Goal: Complete application form: Complete application form

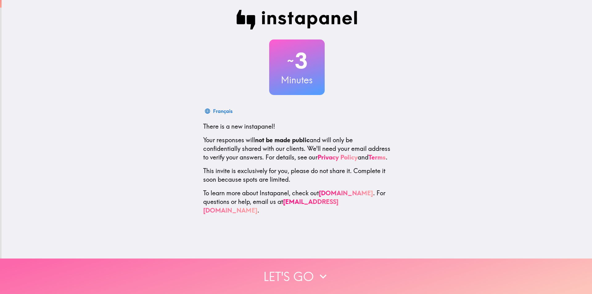
click at [316, 270] on icon "button" at bounding box center [323, 276] width 14 height 14
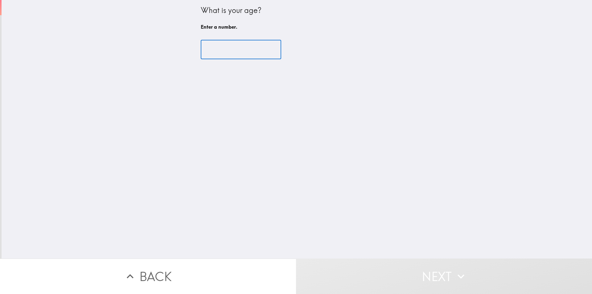
click at [211, 48] on input "number" at bounding box center [241, 49] width 80 height 19
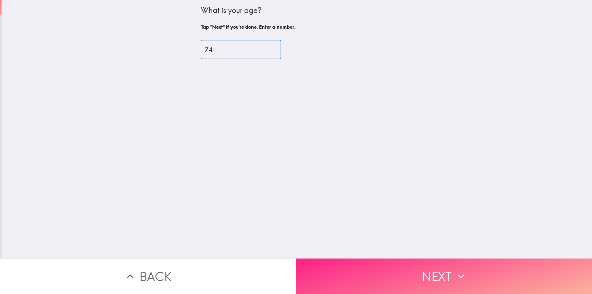
type input "74"
click at [435, 269] on button "Next" at bounding box center [444, 275] width 296 height 35
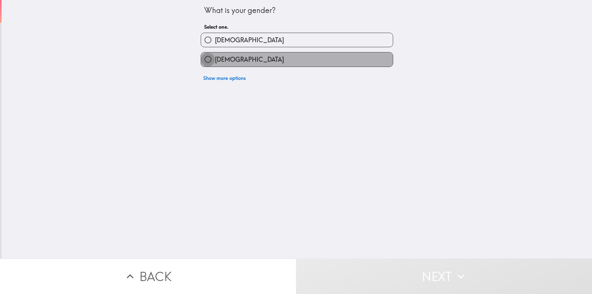
click at [201, 59] on input "[DEMOGRAPHIC_DATA]" at bounding box center [208, 59] width 14 height 14
radio input "true"
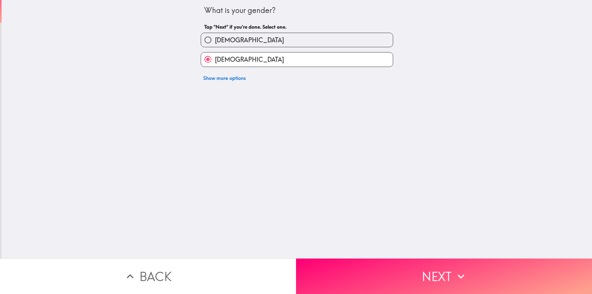
click at [431, 272] on button "Next" at bounding box center [444, 275] width 296 height 35
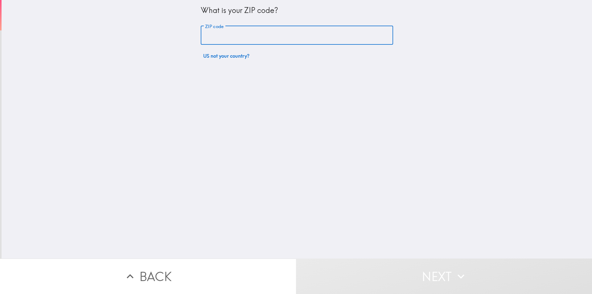
click at [201, 34] on input "ZIP code" at bounding box center [297, 35] width 192 height 19
type input "13069"
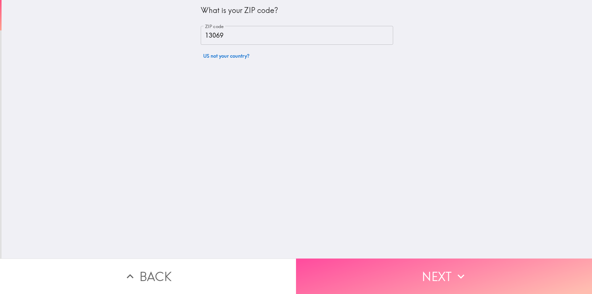
drag, startPoint x: 430, startPoint y: 264, endPoint x: 424, endPoint y: 258, distance: 8.3
click at [428, 264] on button "Next" at bounding box center [444, 275] width 296 height 35
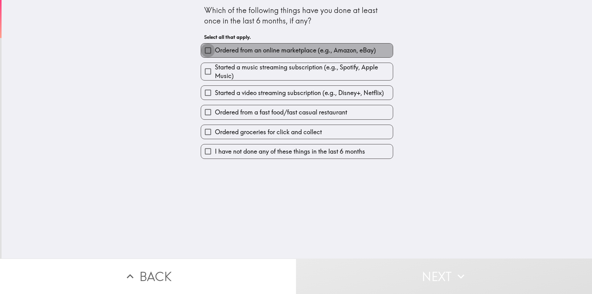
click at [201, 50] on input "Ordered from an online marketplace (e.g., Amazon, eBay)" at bounding box center [208, 50] width 14 height 14
checkbox input "true"
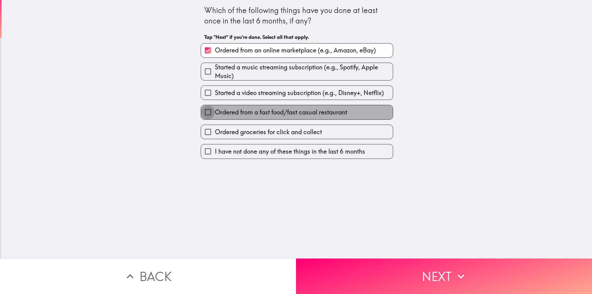
click at [204, 116] on input "Ordered from a fast food/fast casual restaurant" at bounding box center [208, 112] width 14 height 14
checkbox input "true"
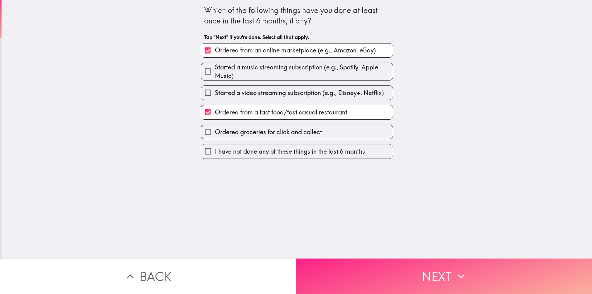
click at [434, 271] on button "Next" at bounding box center [444, 275] width 296 height 35
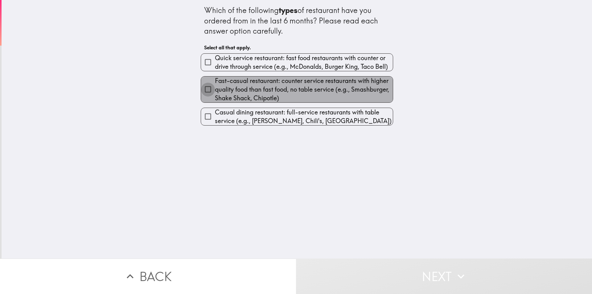
click at [203, 88] on input "Fast-casual restaurant: counter service restaurants with higher quality food th…" at bounding box center [208, 89] width 14 height 14
checkbox input "true"
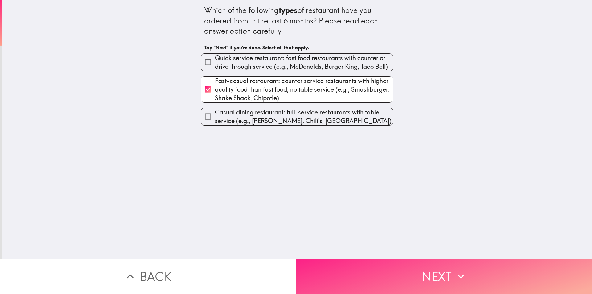
click at [445, 268] on button "Next" at bounding box center [444, 275] width 296 height 35
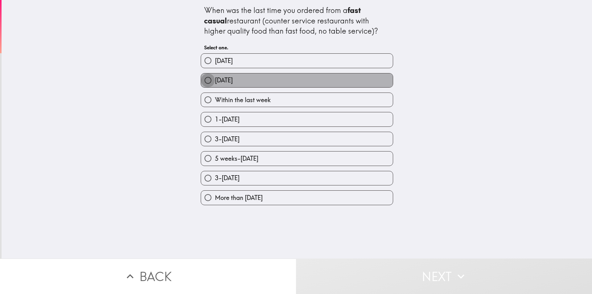
click at [204, 82] on input "[DATE]" at bounding box center [208, 80] width 14 height 14
radio input "true"
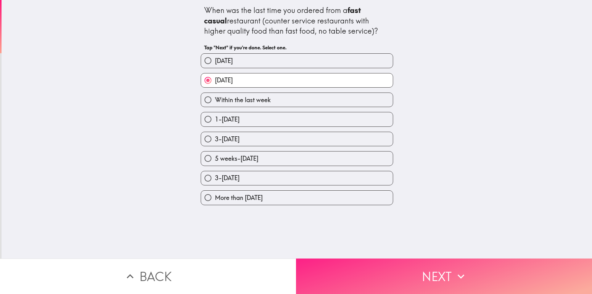
click at [403, 265] on button "Next" at bounding box center [444, 275] width 296 height 35
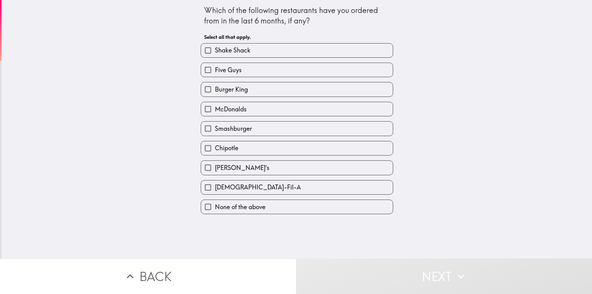
click at [204, 70] on input "Five Guys" at bounding box center [208, 70] width 14 height 14
checkbox input "true"
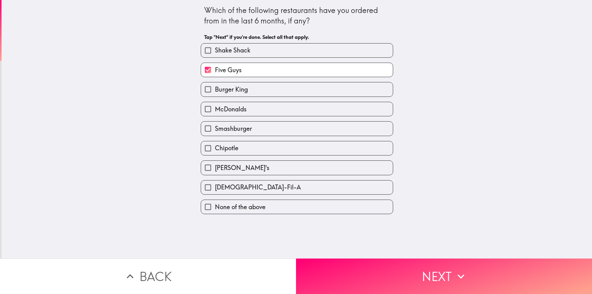
click at [202, 105] on input "McDonalds" at bounding box center [208, 109] width 14 height 14
checkbox input "true"
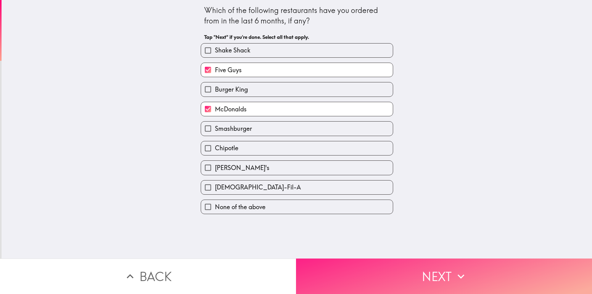
click at [406, 277] on button "Next" at bounding box center [444, 275] width 296 height 35
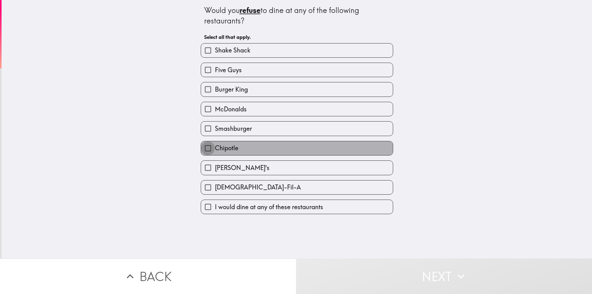
click at [203, 148] on input "Chipotle" at bounding box center [208, 148] width 14 height 14
checkbox input "true"
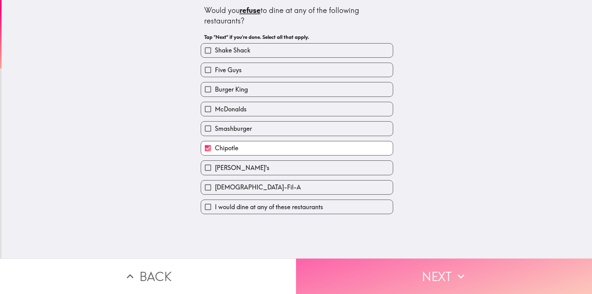
click at [383, 279] on button "Next" at bounding box center [444, 275] width 296 height 35
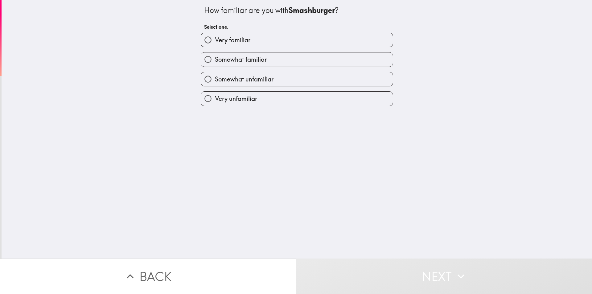
click at [201, 97] on input "Very unfamiliar" at bounding box center [208, 99] width 14 height 14
radio input "true"
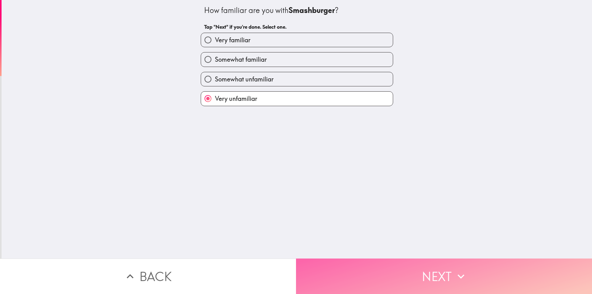
click at [421, 274] on button "Next" at bounding box center [444, 275] width 296 height 35
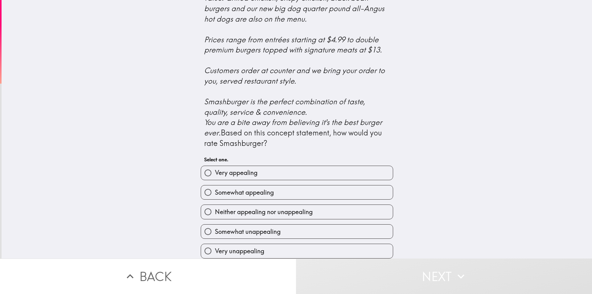
scroll to position [203, 0]
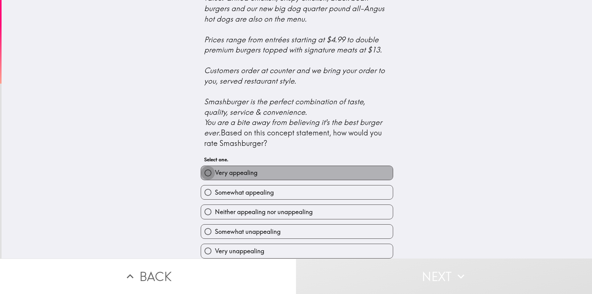
click at [206, 169] on input "Very appealing" at bounding box center [208, 173] width 14 height 14
radio input "true"
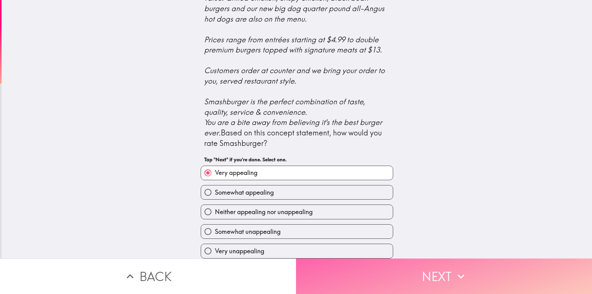
click at [440, 271] on button "Next" at bounding box center [444, 275] width 296 height 35
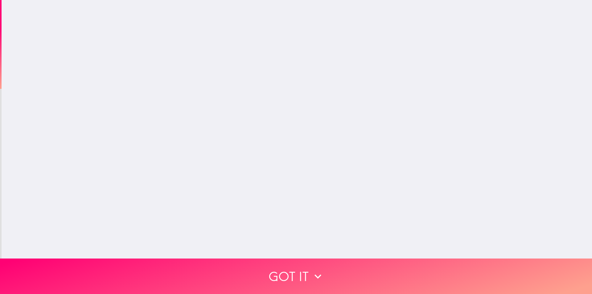
scroll to position [0, 0]
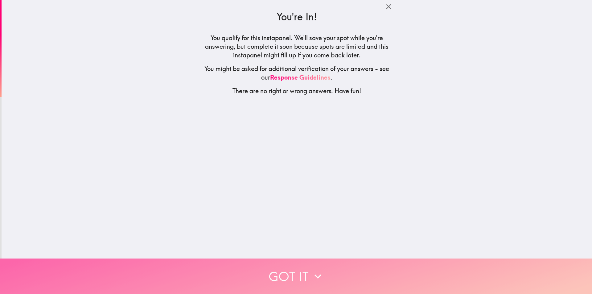
click at [301, 272] on button "Got it" at bounding box center [296, 275] width 592 height 35
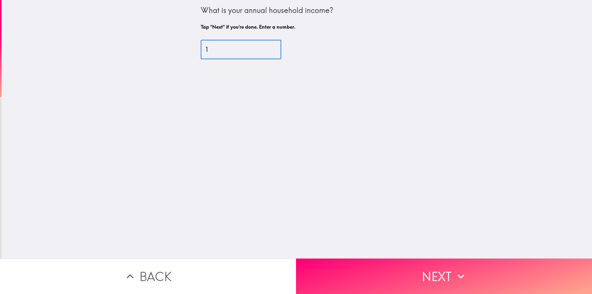
click at [266, 48] on input "1" at bounding box center [241, 49] width 80 height 19
drag, startPoint x: 218, startPoint y: 48, endPoint x: 199, endPoint y: 49, distance: 18.5
click at [201, 49] on input "1" at bounding box center [241, 49] width 80 height 19
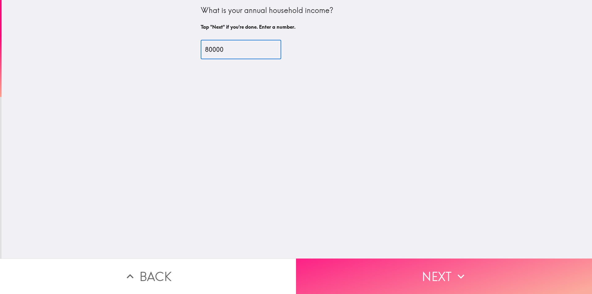
type input "80000"
click at [436, 268] on button "Next" at bounding box center [444, 275] width 296 height 35
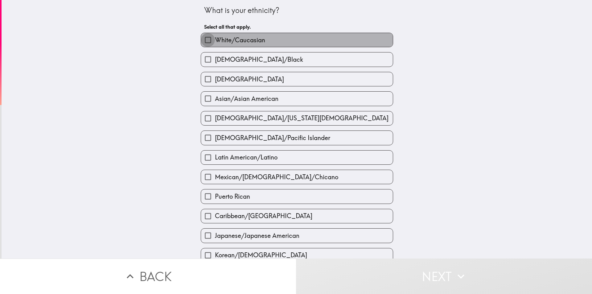
click at [201, 36] on input "White/Caucasian" at bounding box center [208, 40] width 14 height 14
checkbox input "true"
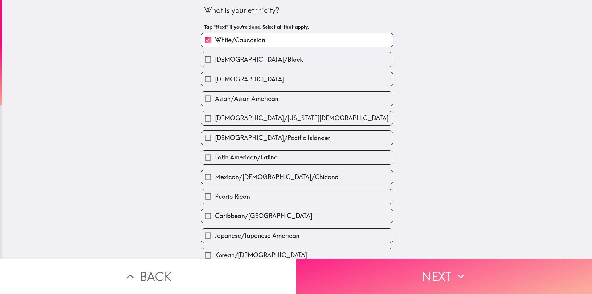
drag, startPoint x: 442, startPoint y: 270, endPoint x: 445, endPoint y: 260, distance: 10.6
click at [442, 270] on button "Next" at bounding box center [444, 275] width 296 height 35
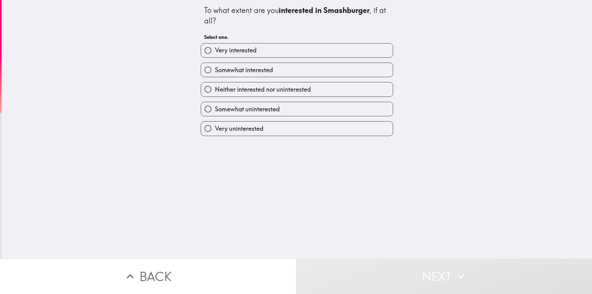
click at [206, 71] on input "Somewhat interested" at bounding box center [208, 70] width 14 height 14
radio input "true"
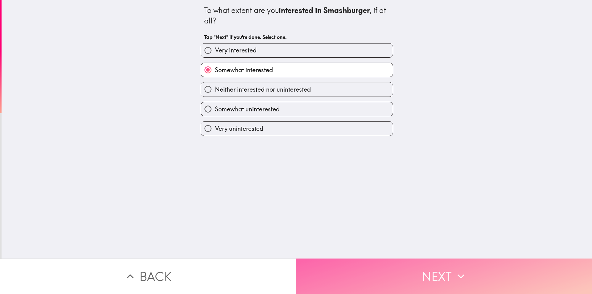
drag, startPoint x: 408, startPoint y: 268, endPoint x: 408, endPoint y: 258, distance: 9.9
click at [408, 266] on button "Next" at bounding box center [444, 275] width 296 height 35
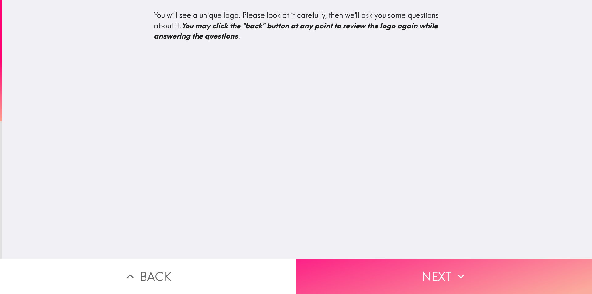
drag, startPoint x: 421, startPoint y: 270, endPoint x: 413, endPoint y: 259, distance: 13.9
click at [420, 268] on button "Next" at bounding box center [444, 275] width 296 height 35
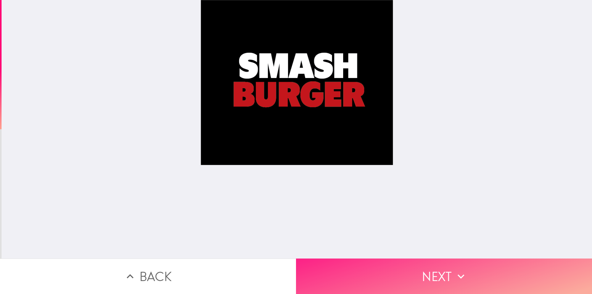
click at [433, 272] on button "Next" at bounding box center [444, 275] width 296 height 35
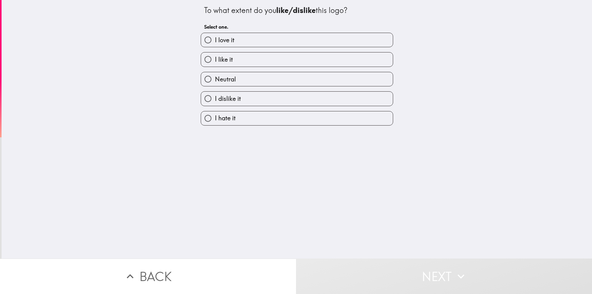
click at [204, 75] on input "Neutral" at bounding box center [208, 79] width 14 height 14
radio input "true"
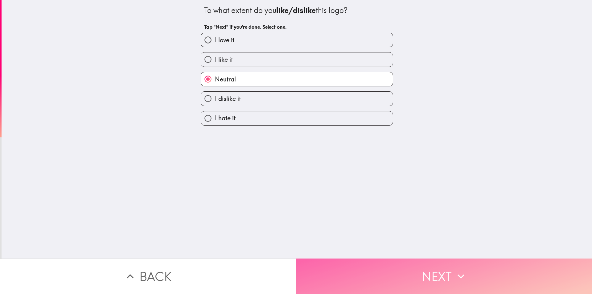
click at [442, 275] on button "Next" at bounding box center [444, 275] width 296 height 35
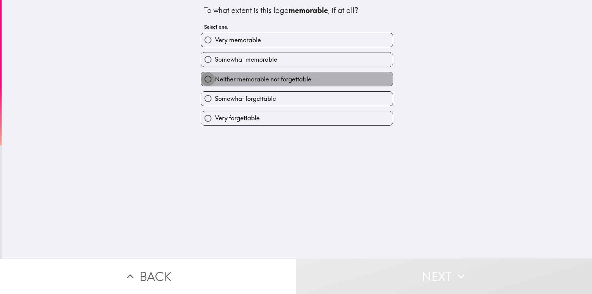
click at [203, 79] on input "Neither memorable nor forgettable" at bounding box center [208, 79] width 14 height 14
radio input "true"
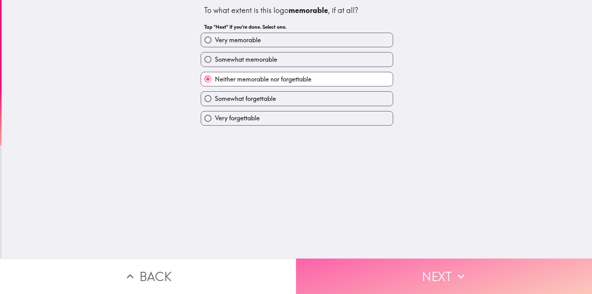
drag, startPoint x: 421, startPoint y: 272, endPoint x: 412, endPoint y: 260, distance: 15.4
click at [420, 271] on button "Next" at bounding box center [444, 275] width 296 height 35
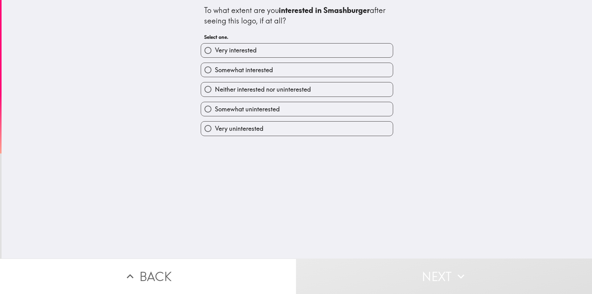
click at [203, 70] on input "Somewhat interested" at bounding box center [208, 70] width 14 height 14
radio input "true"
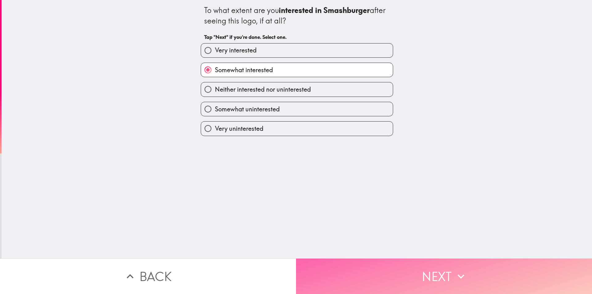
click at [411, 270] on button "Next" at bounding box center [444, 275] width 296 height 35
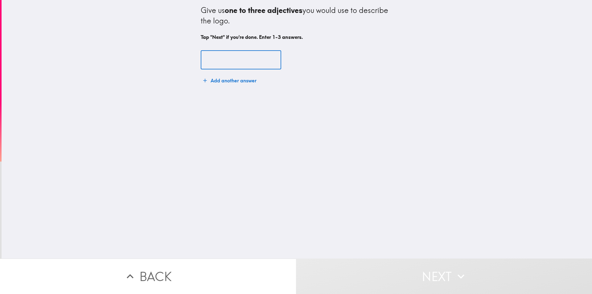
drag, startPoint x: 207, startPoint y: 60, endPoint x: 390, endPoint y: 85, distance: 184.2
click at [208, 60] on input "text" at bounding box center [241, 60] width 80 height 19
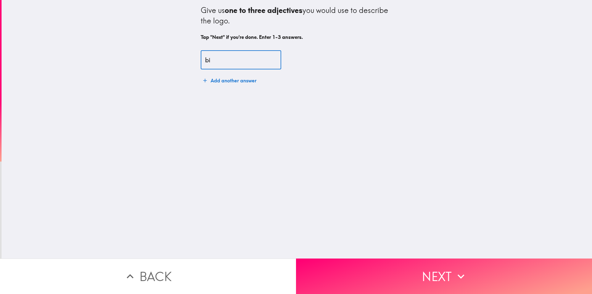
type input "b"
type input "easy to read"
click at [232, 82] on button "Add another answer" at bounding box center [230, 80] width 58 height 12
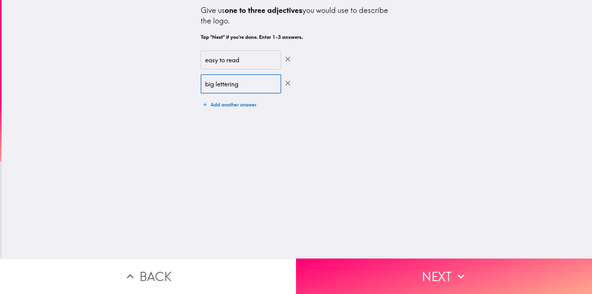
type input "big lettering"
click at [220, 104] on button "Add another answer" at bounding box center [230, 104] width 58 height 12
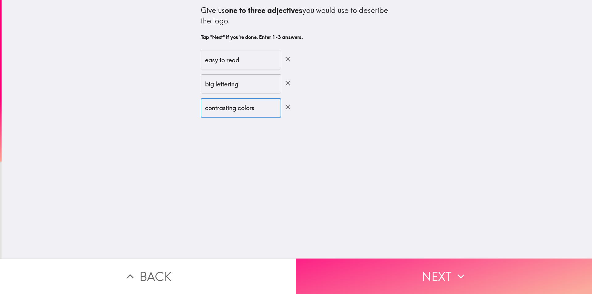
type input "contrasting colors"
click at [428, 267] on button "Next" at bounding box center [444, 275] width 296 height 35
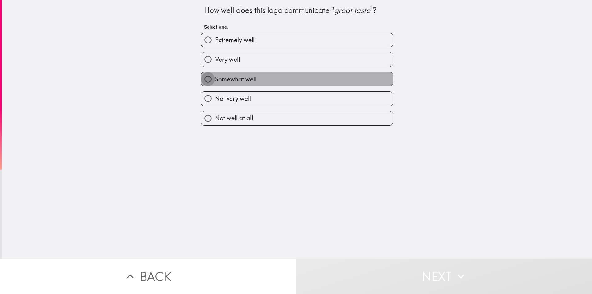
click at [201, 79] on input "Somewhat well" at bounding box center [208, 79] width 14 height 14
radio input "true"
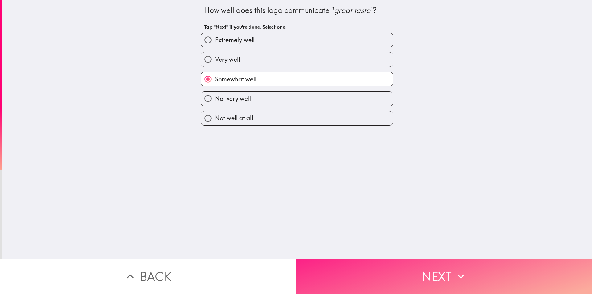
click at [436, 268] on button "Next" at bounding box center [444, 275] width 296 height 35
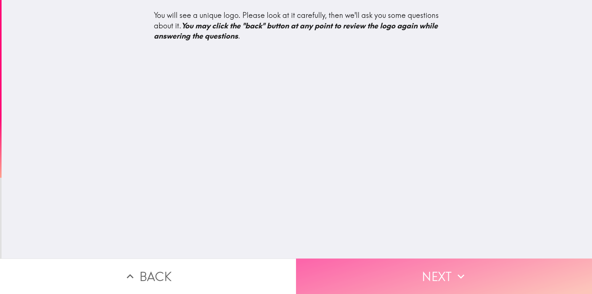
click at [429, 268] on button "Next" at bounding box center [444, 275] width 296 height 35
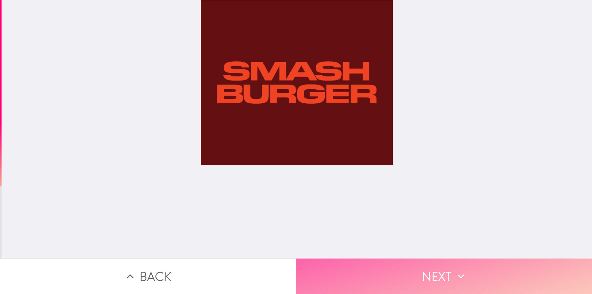
drag, startPoint x: 437, startPoint y: 274, endPoint x: 437, endPoint y: 269, distance: 4.3
click at [437, 273] on button "Next" at bounding box center [444, 275] width 296 height 35
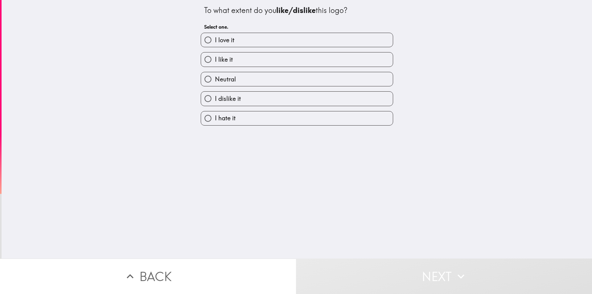
click at [202, 97] on input "I dislike it" at bounding box center [208, 99] width 14 height 14
radio input "true"
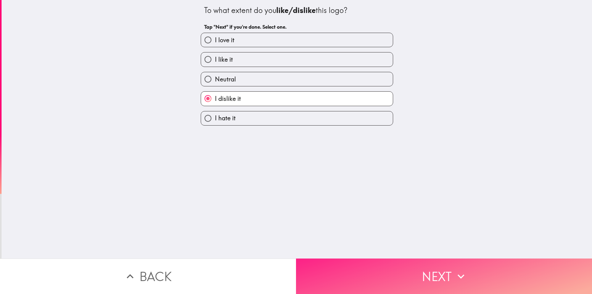
click at [431, 277] on button "Next" at bounding box center [444, 275] width 296 height 35
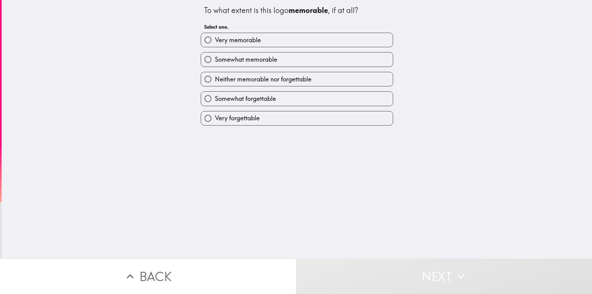
click at [205, 96] on input "Somewhat forgettable" at bounding box center [208, 99] width 14 height 14
radio input "true"
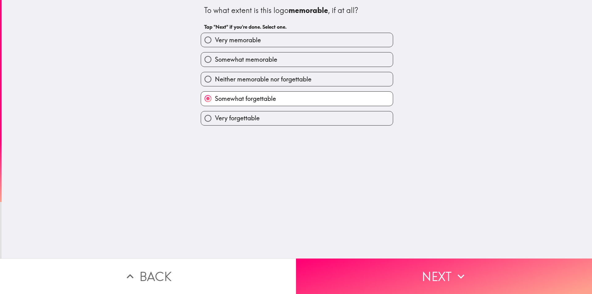
click at [203, 78] on input "Neither memorable nor forgettable" at bounding box center [208, 79] width 14 height 14
radio input "true"
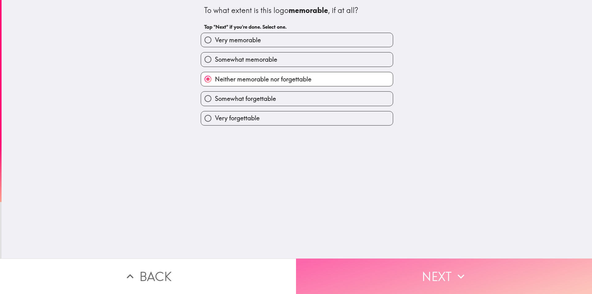
drag, startPoint x: 420, startPoint y: 273, endPoint x: 418, endPoint y: 266, distance: 7.9
click at [420, 273] on button "Next" at bounding box center [444, 275] width 296 height 35
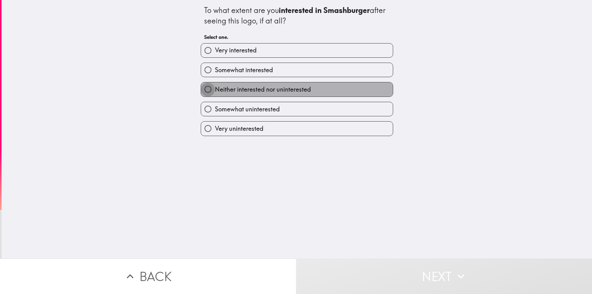
click at [205, 89] on input "Neither interested nor uninterested" at bounding box center [208, 89] width 14 height 14
radio input "true"
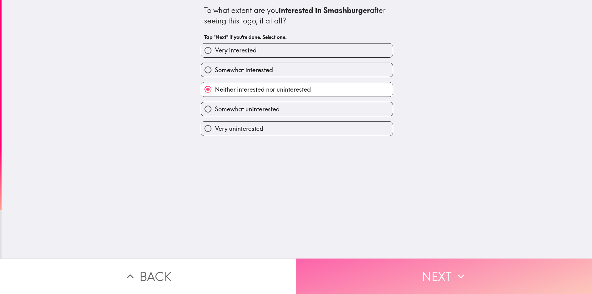
click at [425, 277] on button "Next" at bounding box center [444, 275] width 296 height 35
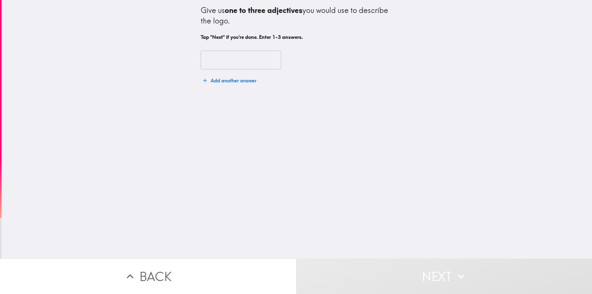
click at [211, 61] on input "text" at bounding box center [241, 60] width 80 height 19
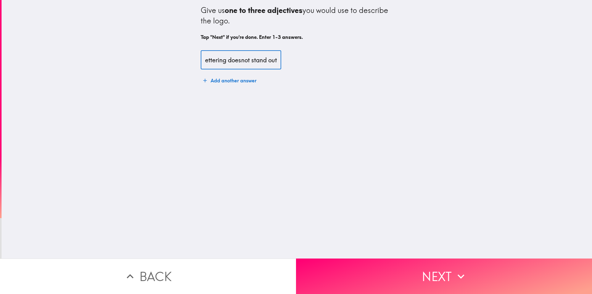
scroll to position [0, 8]
type input "lettering doesnot stand out"
click at [238, 81] on button "Add another answer" at bounding box center [230, 80] width 58 height 12
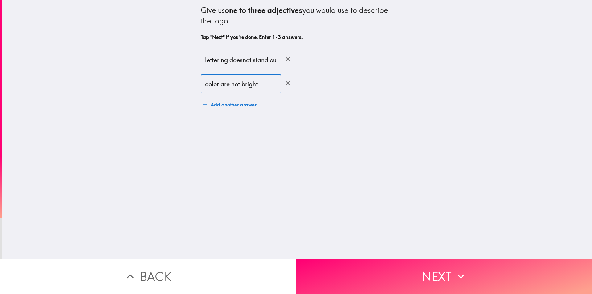
type input "color are not bright"
click at [222, 103] on button "Add another answer" at bounding box center [230, 104] width 58 height 12
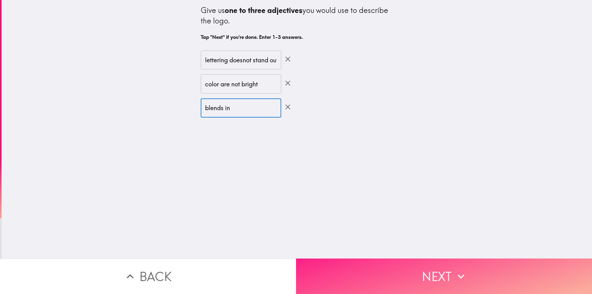
type input "blends in"
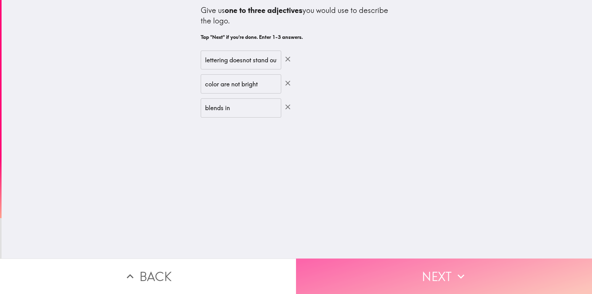
click at [434, 277] on button "Next" at bounding box center [444, 275] width 296 height 35
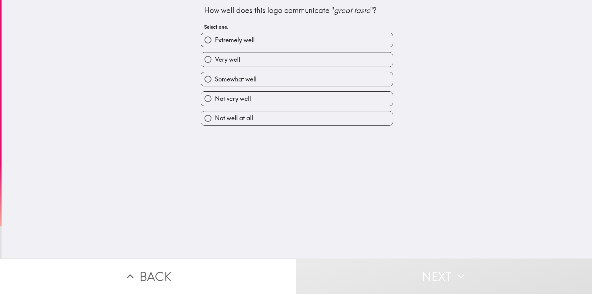
click at [207, 96] on input "Not very well" at bounding box center [208, 99] width 14 height 14
radio input "true"
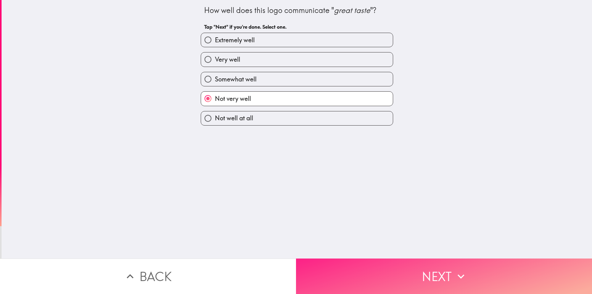
click at [430, 267] on button "Next" at bounding box center [444, 275] width 296 height 35
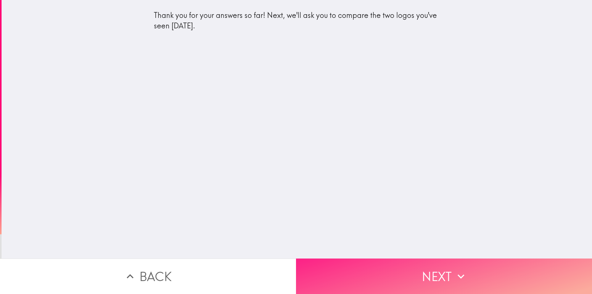
click at [430, 267] on button "Next" at bounding box center [444, 275] width 296 height 35
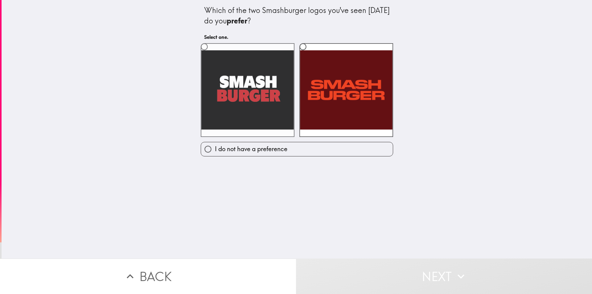
click at [202, 47] on input "radio" at bounding box center [204, 47] width 14 height 14
radio input "true"
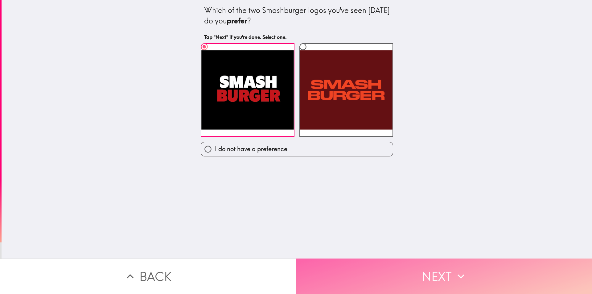
click at [418, 278] on button "Next" at bounding box center [444, 275] width 296 height 35
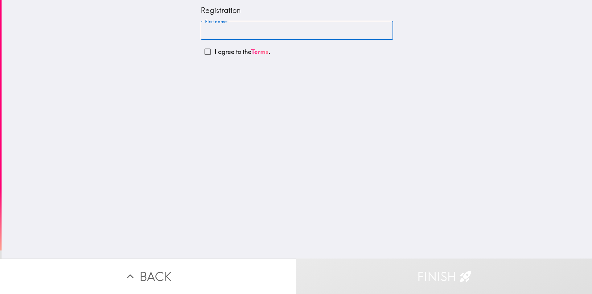
click at [231, 30] on input "First name" at bounding box center [297, 30] width 192 height 19
type input "[PERSON_NAME]"
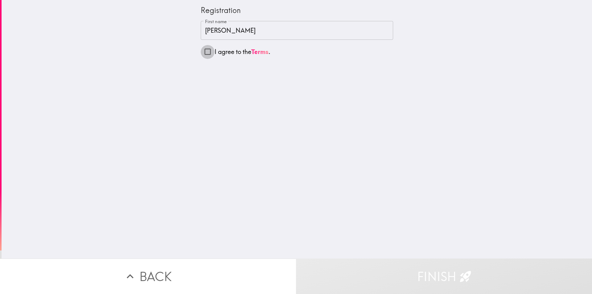
click at [206, 53] on input "I agree to the Terms ." at bounding box center [208, 52] width 14 height 14
checkbox input "true"
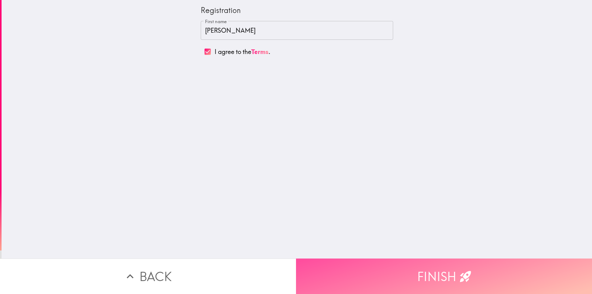
click at [453, 270] on button "Finish" at bounding box center [444, 275] width 296 height 35
